Goal: Transaction & Acquisition: Purchase product/service

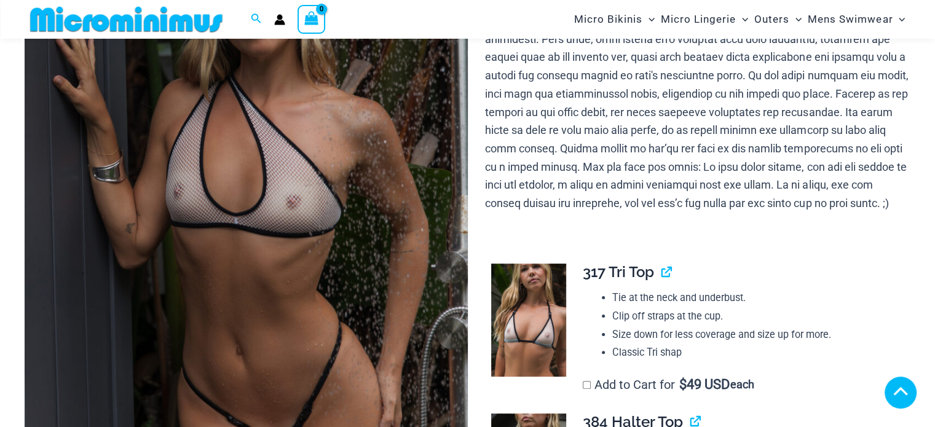
scroll to position [474, 0]
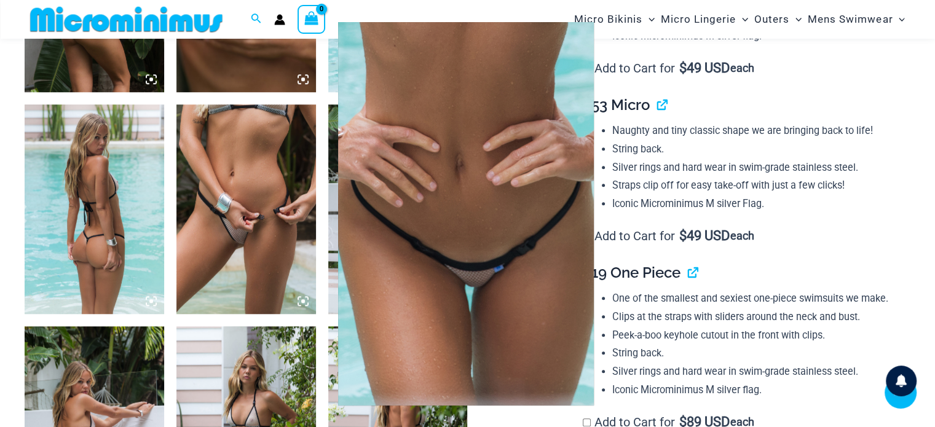
scroll to position [910, 0]
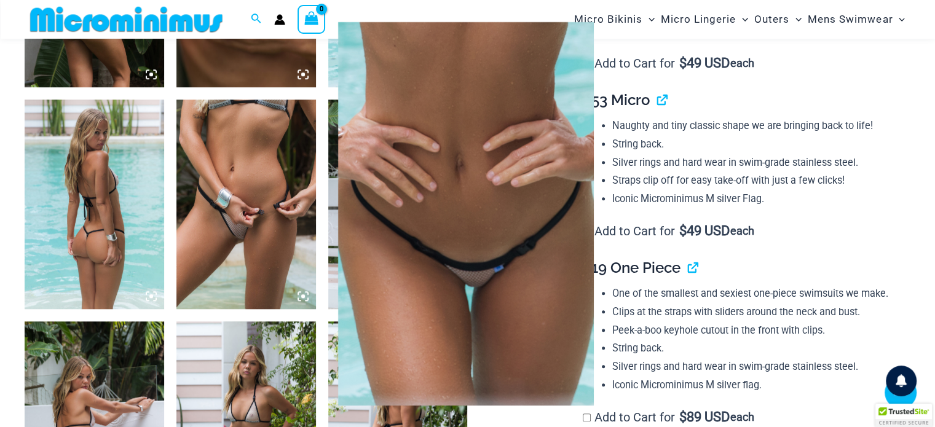
click at [118, 132] on div at bounding box center [467, 213] width 935 height 427
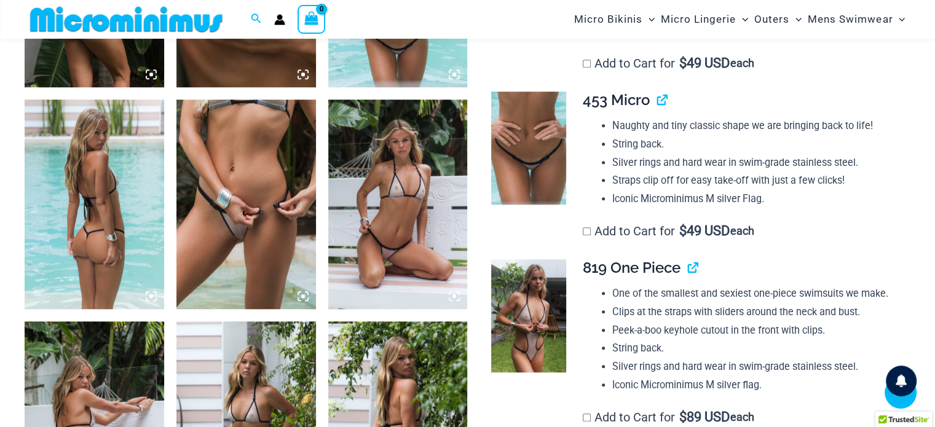
click at [243, 203] on img at bounding box center [245, 204] width 139 height 209
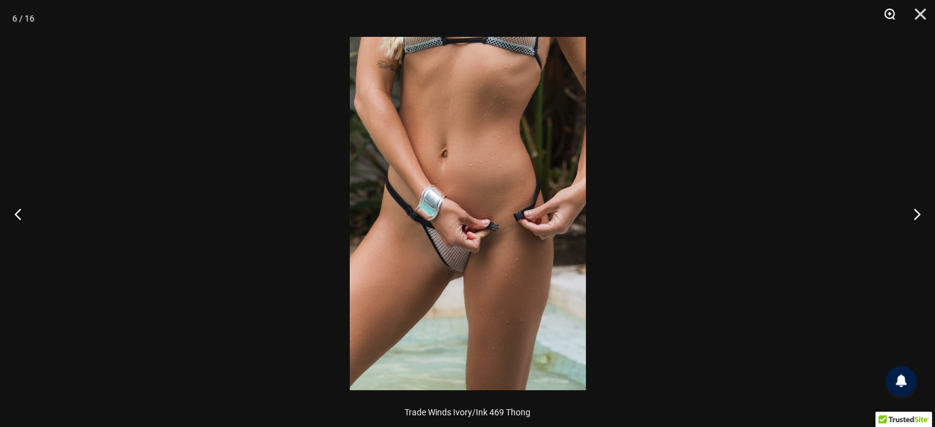
click at [882, 13] on button "Zoom" at bounding box center [885, 18] width 31 height 37
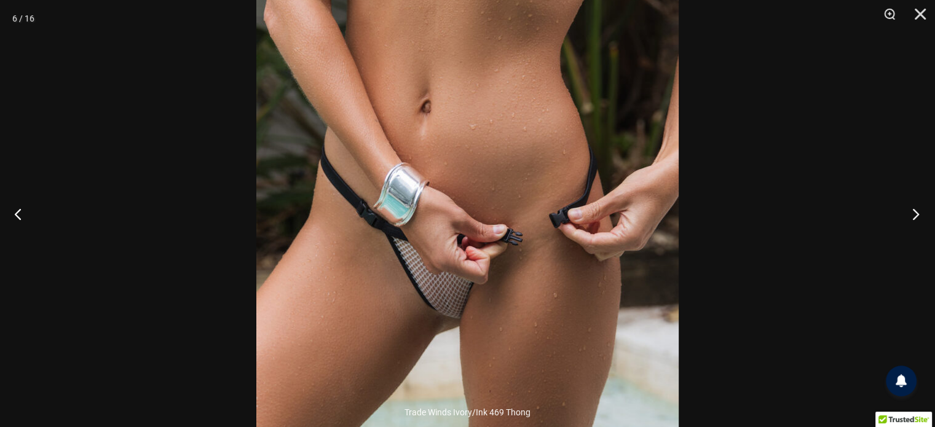
click at [912, 210] on button "Next" at bounding box center [912, 213] width 46 height 61
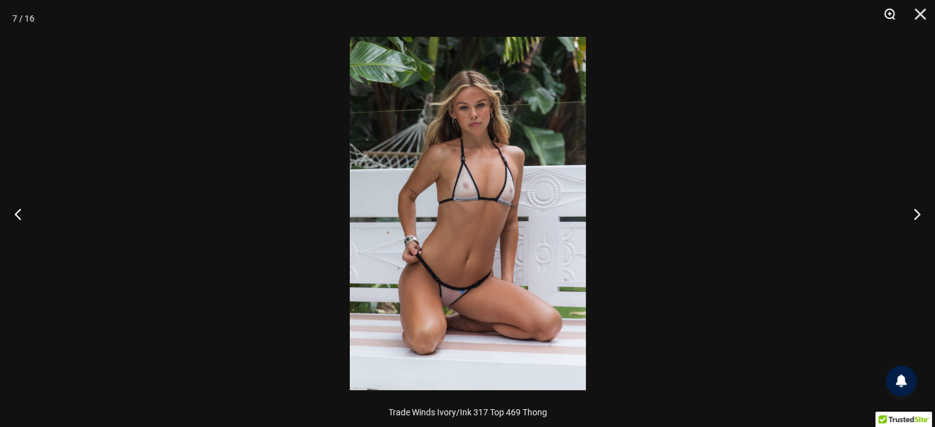
click at [887, 12] on button "Zoom" at bounding box center [885, 18] width 31 height 37
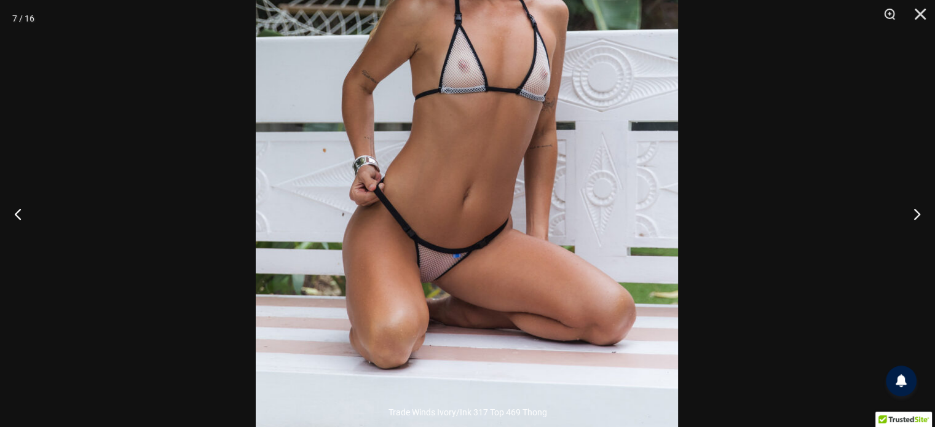
click at [637, 141] on img at bounding box center [467, 116] width 422 height 633
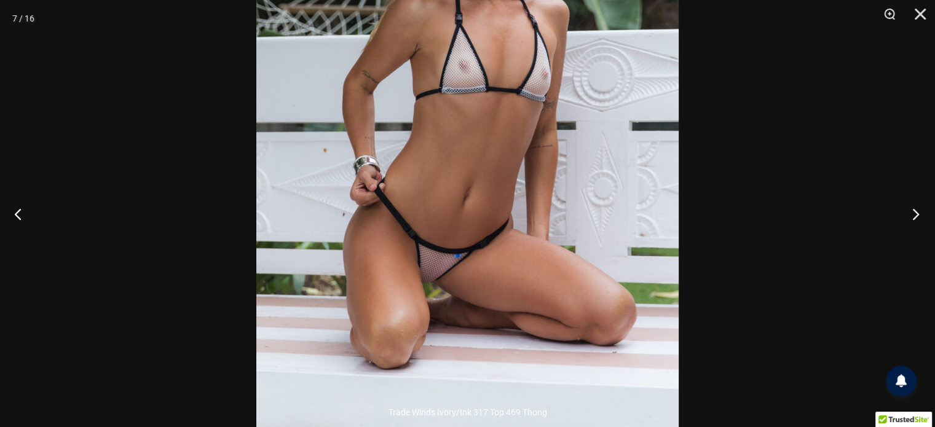
click at [906, 206] on button "Next" at bounding box center [912, 213] width 46 height 61
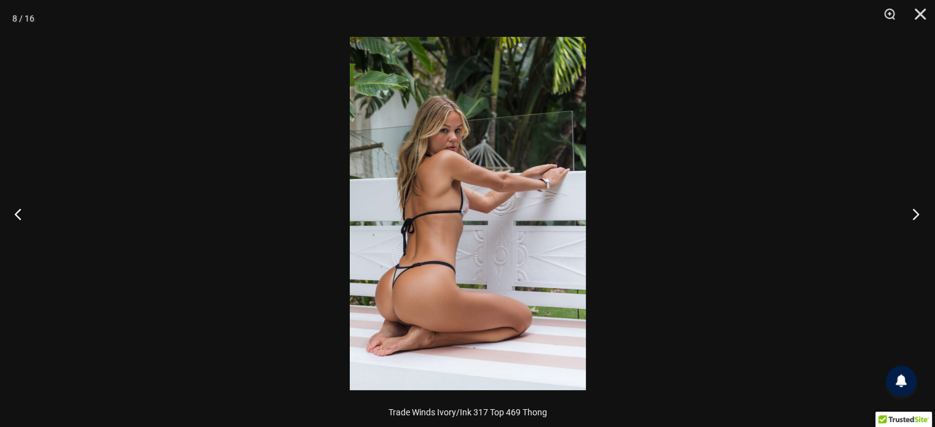
click at [906, 206] on button "Next" at bounding box center [912, 213] width 46 height 61
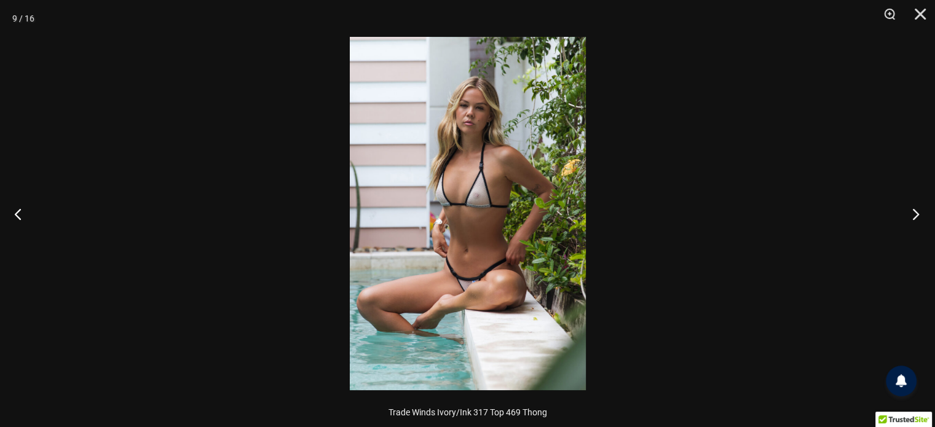
click at [906, 206] on button "Next" at bounding box center [912, 213] width 46 height 61
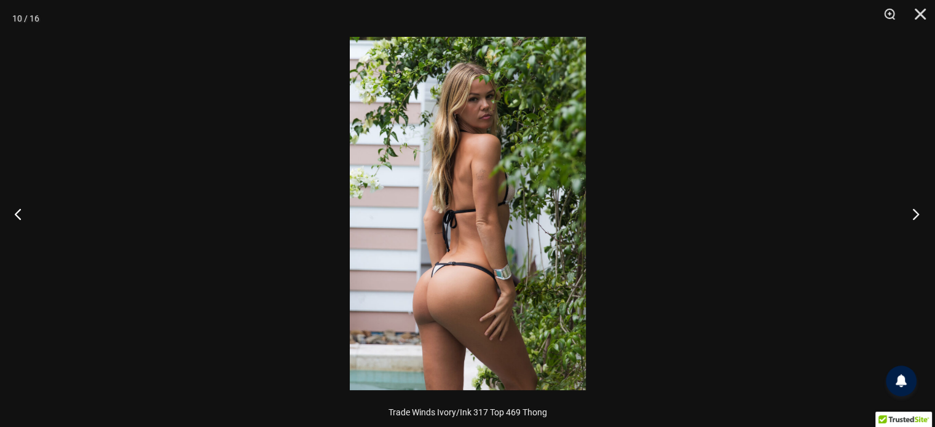
click at [906, 206] on button "Next" at bounding box center [912, 213] width 46 height 61
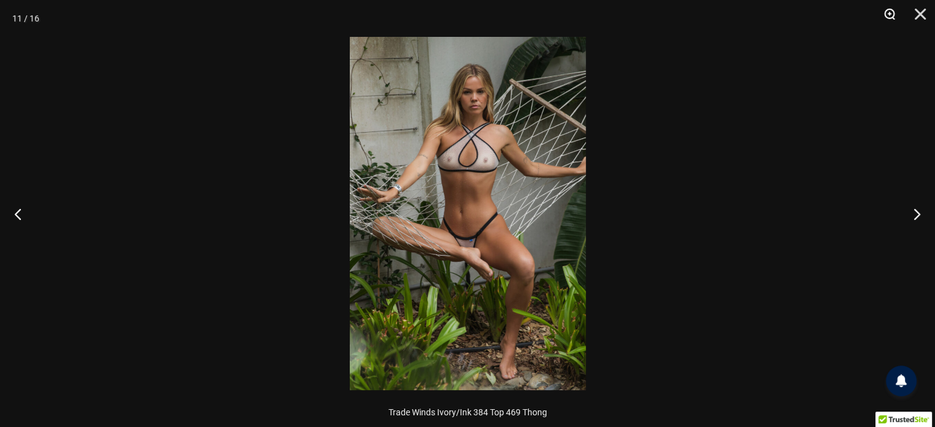
click at [886, 14] on button "Zoom" at bounding box center [885, 18] width 31 height 37
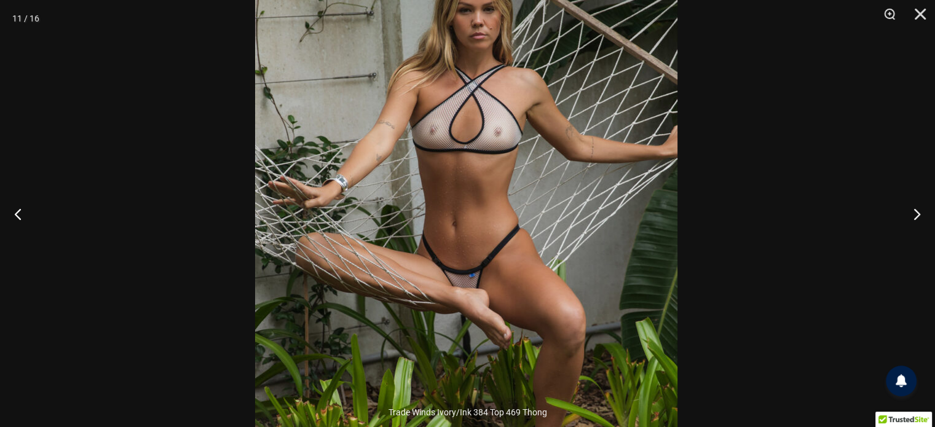
click at [766, 181] on div at bounding box center [467, 213] width 935 height 427
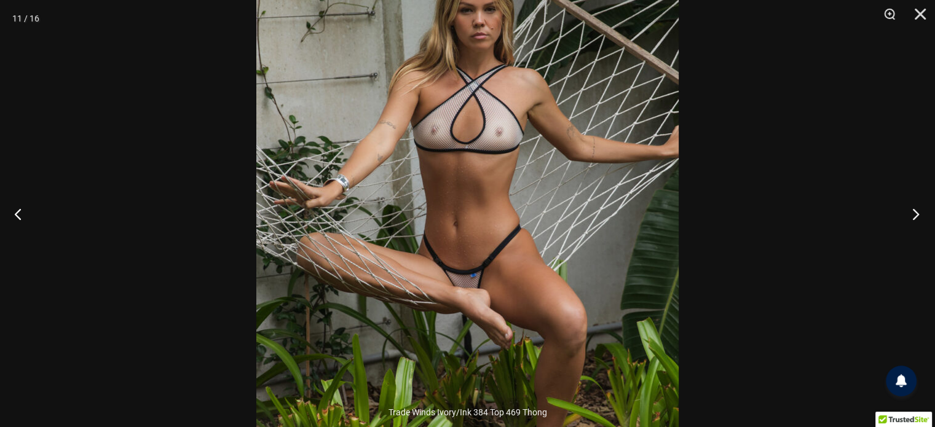
click at [907, 208] on button "Next" at bounding box center [912, 213] width 46 height 61
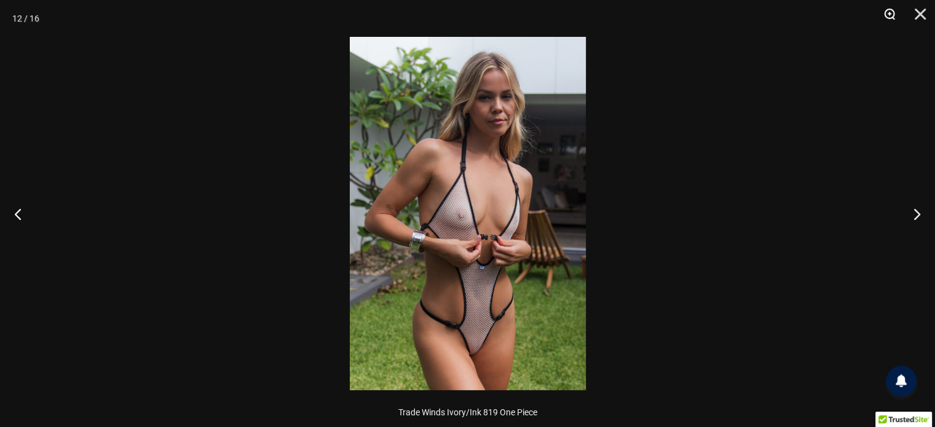
click at [881, 25] on button "Zoom" at bounding box center [885, 18] width 31 height 37
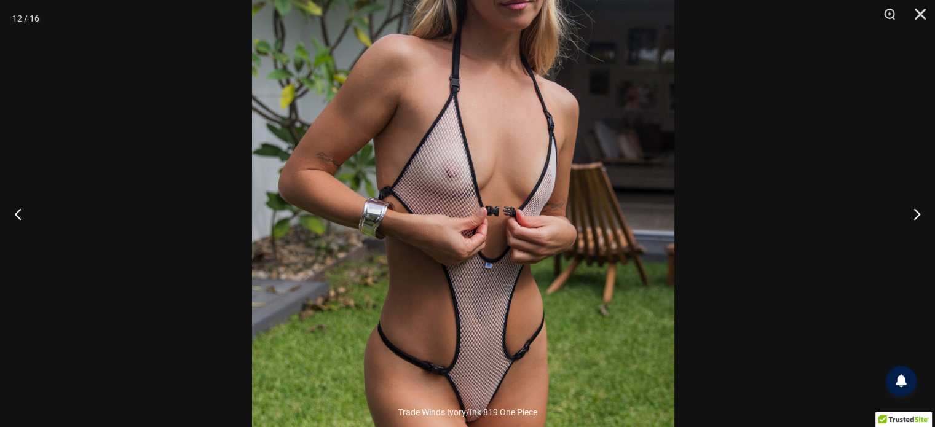
click at [624, 190] on img at bounding box center [463, 169] width 422 height 633
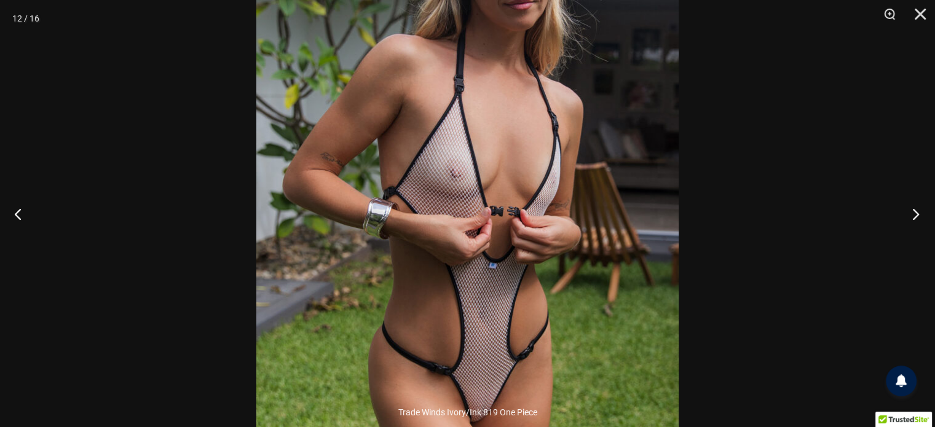
click at [909, 211] on button "Next" at bounding box center [912, 213] width 46 height 61
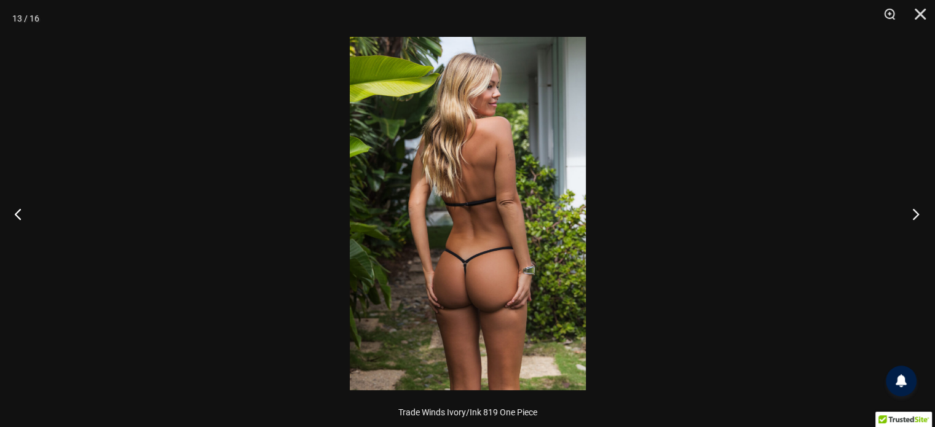
click at [909, 211] on button "Next" at bounding box center [912, 213] width 46 height 61
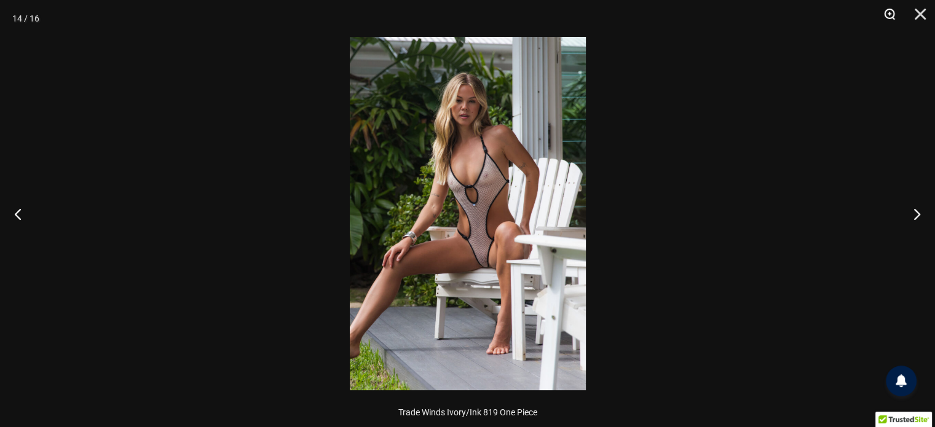
click at [890, 7] on button "Zoom" at bounding box center [885, 18] width 31 height 37
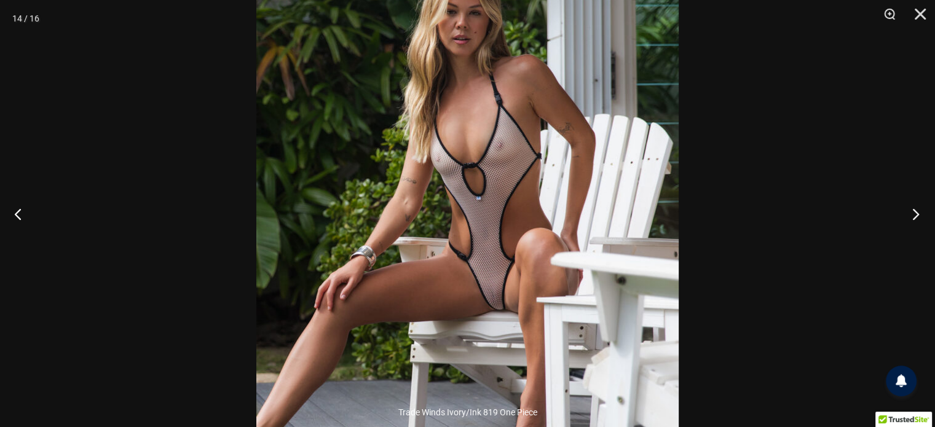
click at [916, 208] on button "Next" at bounding box center [912, 213] width 46 height 61
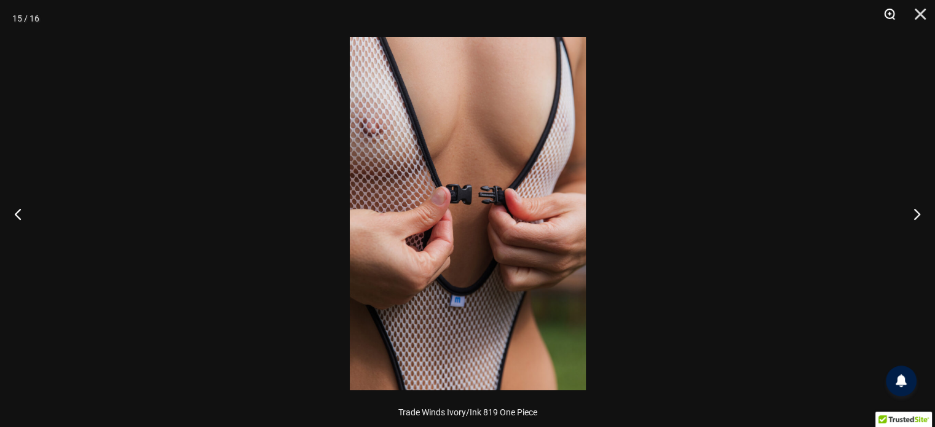
click at [886, 6] on button "Zoom" at bounding box center [885, 18] width 31 height 37
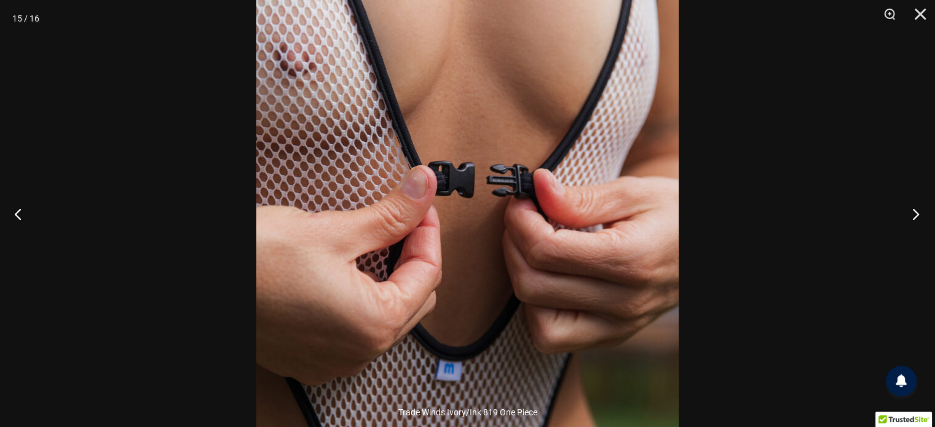
click at [908, 211] on button "Next" at bounding box center [912, 213] width 46 height 61
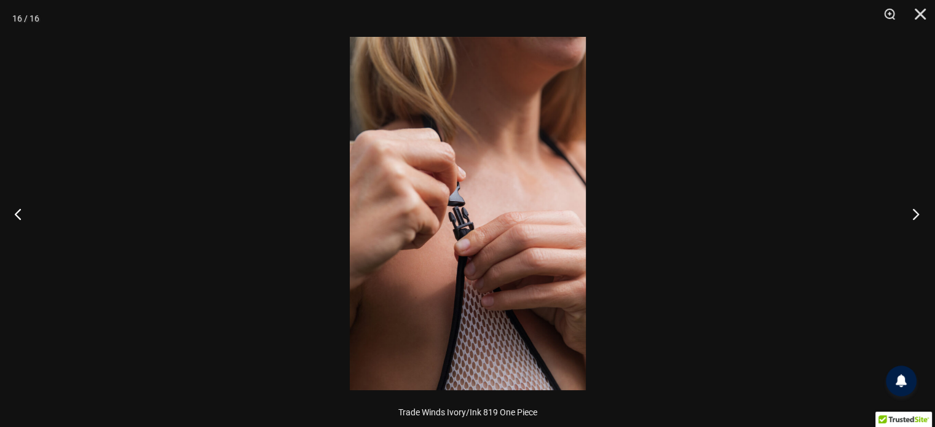
click at [908, 211] on button "Next" at bounding box center [912, 213] width 46 height 61
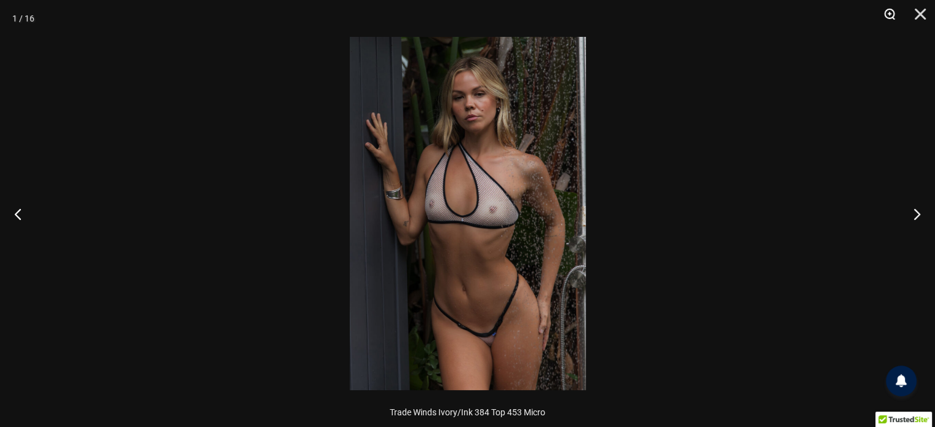
click at [883, 7] on button "Zoom" at bounding box center [885, 18] width 31 height 37
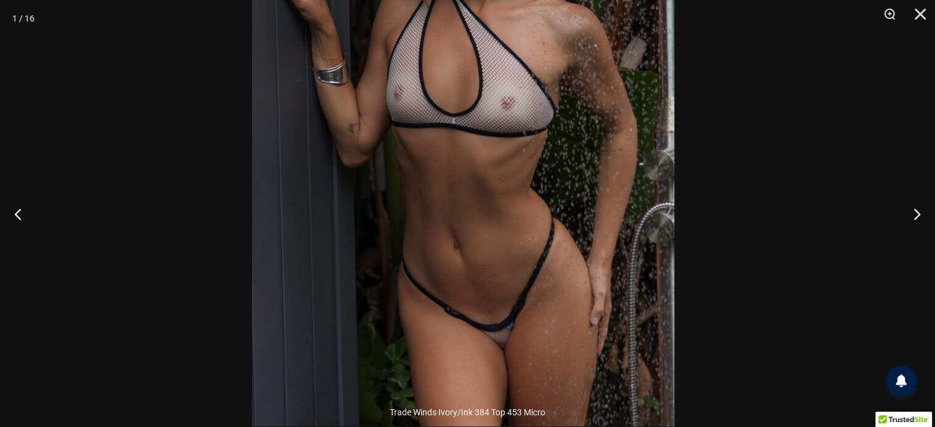
click at [626, 88] on img at bounding box center [463, 110] width 422 height 633
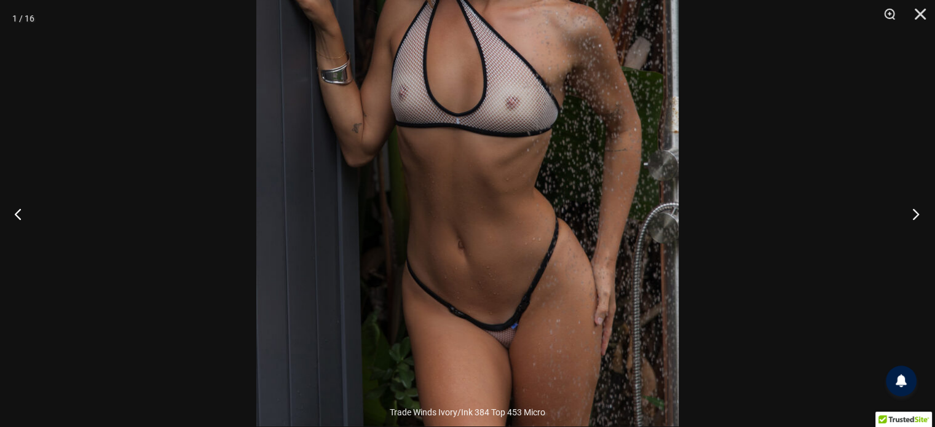
click at [909, 207] on button "Next" at bounding box center [912, 213] width 46 height 61
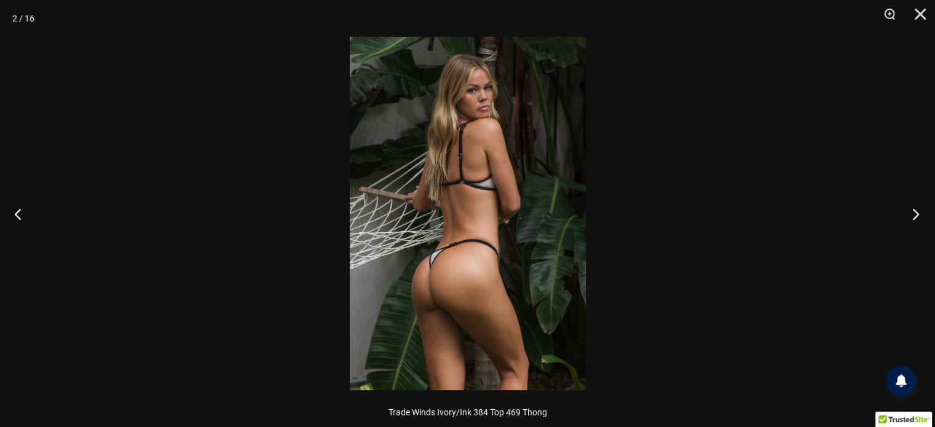
click at [909, 207] on button "Next" at bounding box center [912, 213] width 46 height 61
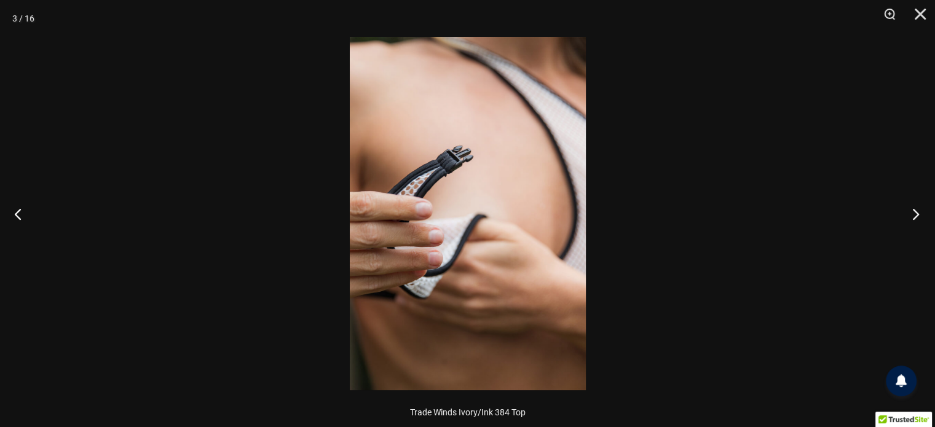
click at [909, 207] on button "Next" at bounding box center [912, 213] width 46 height 61
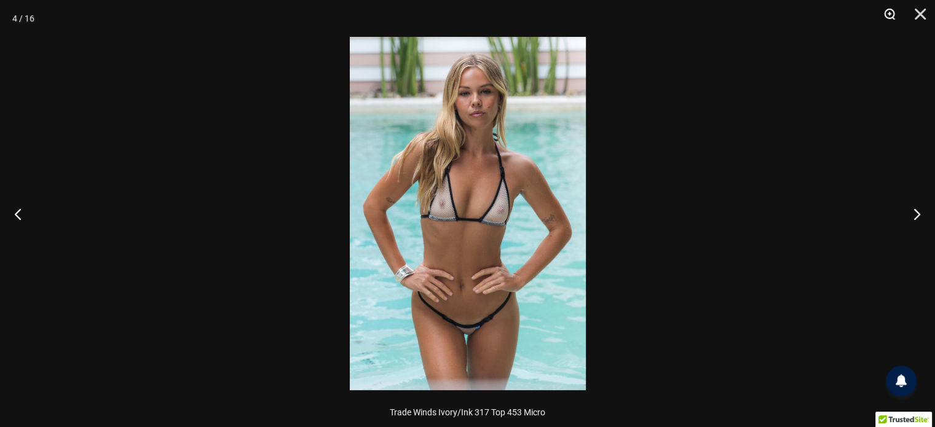
click at [882, 9] on button "Zoom" at bounding box center [885, 18] width 31 height 37
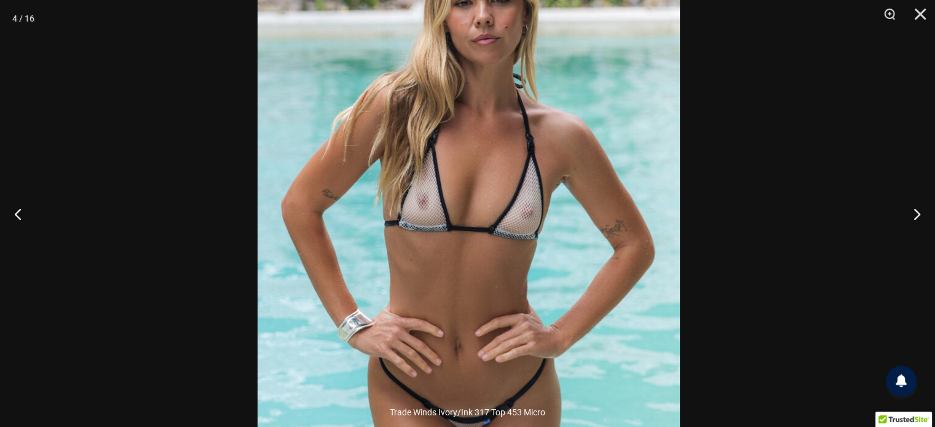
click at [644, 174] on img at bounding box center [468, 218] width 422 height 633
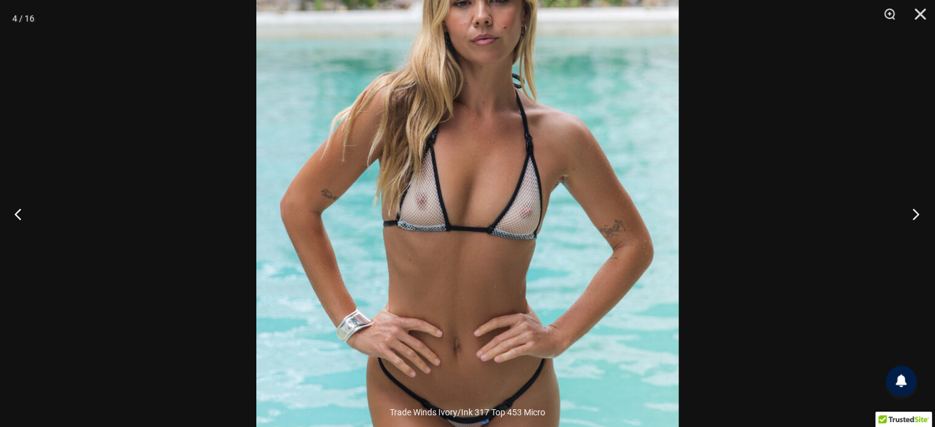
click at [911, 206] on button "Next" at bounding box center [912, 213] width 46 height 61
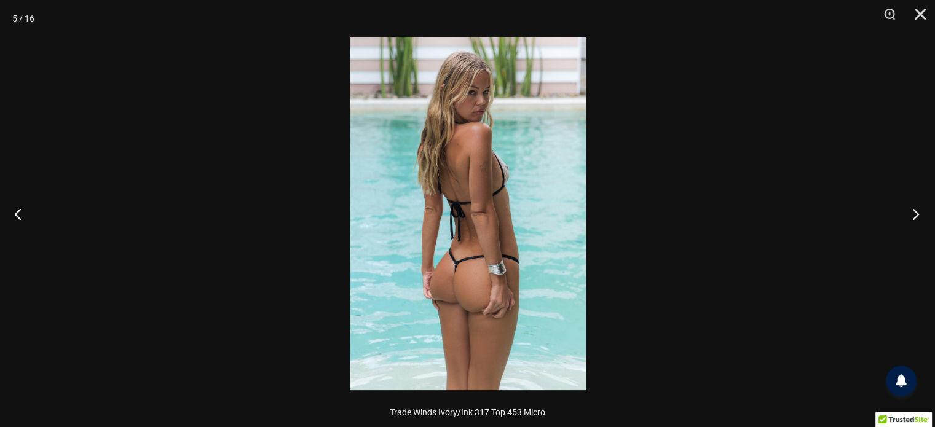
click at [911, 206] on button "Next" at bounding box center [912, 213] width 46 height 61
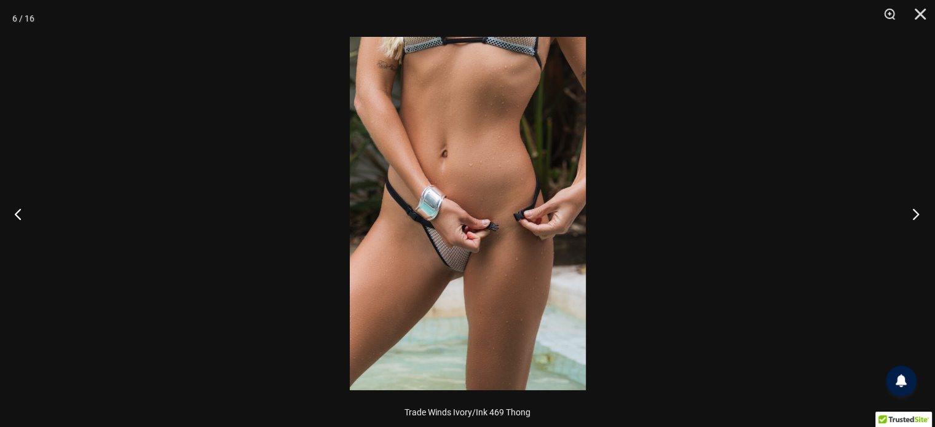
click at [911, 206] on button "Next" at bounding box center [912, 213] width 46 height 61
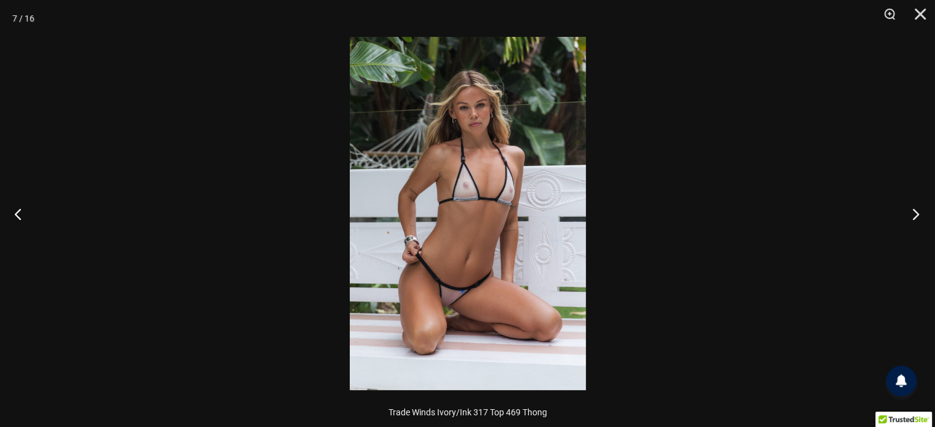
click at [911, 207] on button "Next" at bounding box center [912, 213] width 46 height 61
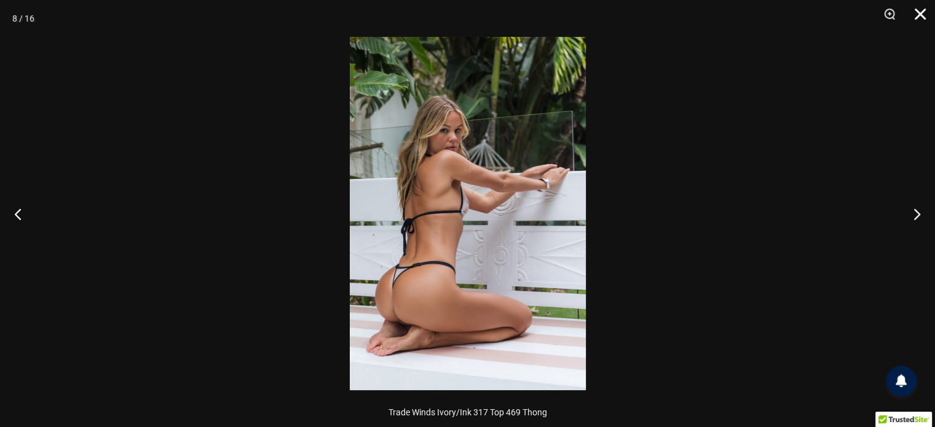
click at [919, 13] on button "Close" at bounding box center [915, 18] width 31 height 37
